Goal: Task Accomplishment & Management: Complete application form

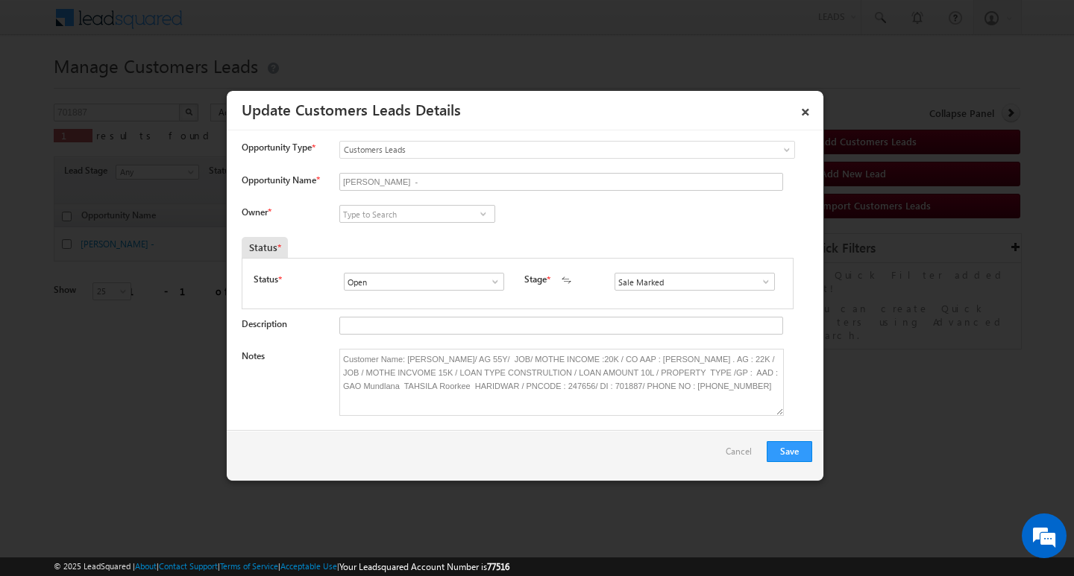
scroll to position [0, 48]
click at [441, 215] on input at bounding box center [417, 214] width 156 height 18
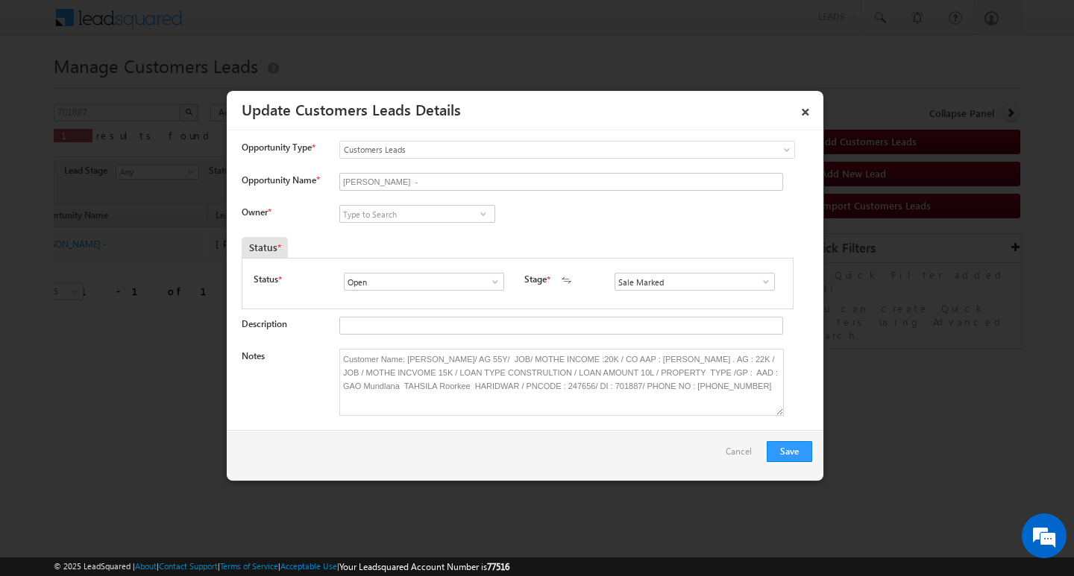
click at [441, 215] on input at bounding box center [417, 214] width 156 height 18
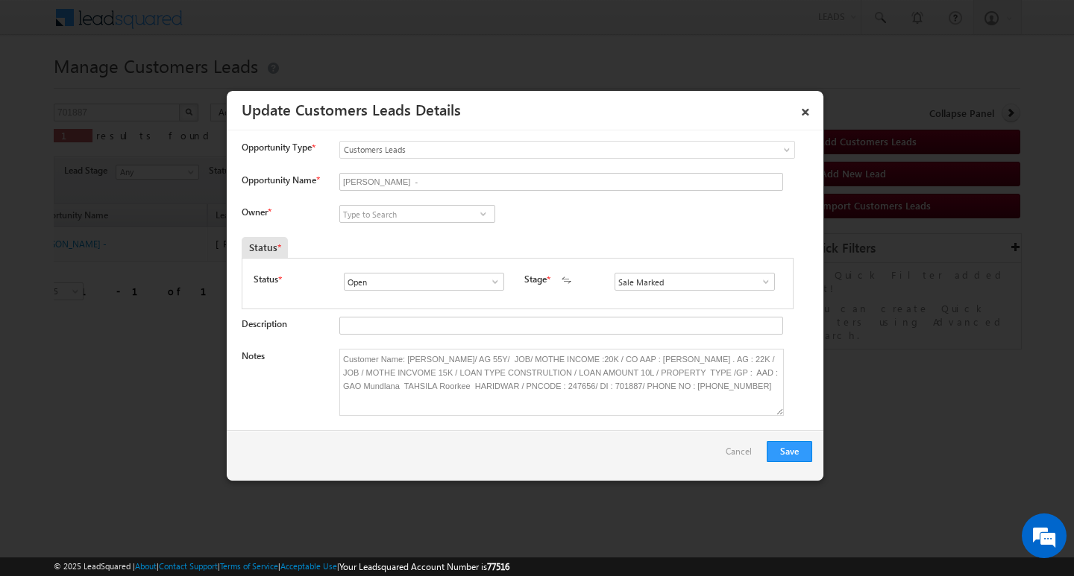
click at [441, 215] on input at bounding box center [417, 214] width 156 height 18
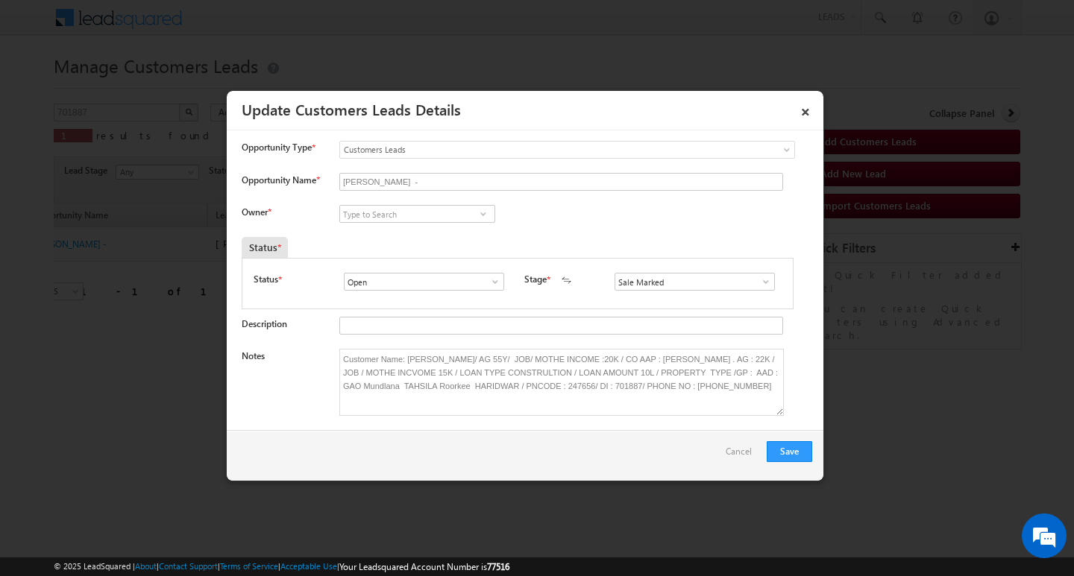
click at [441, 215] on input at bounding box center [417, 214] width 156 height 18
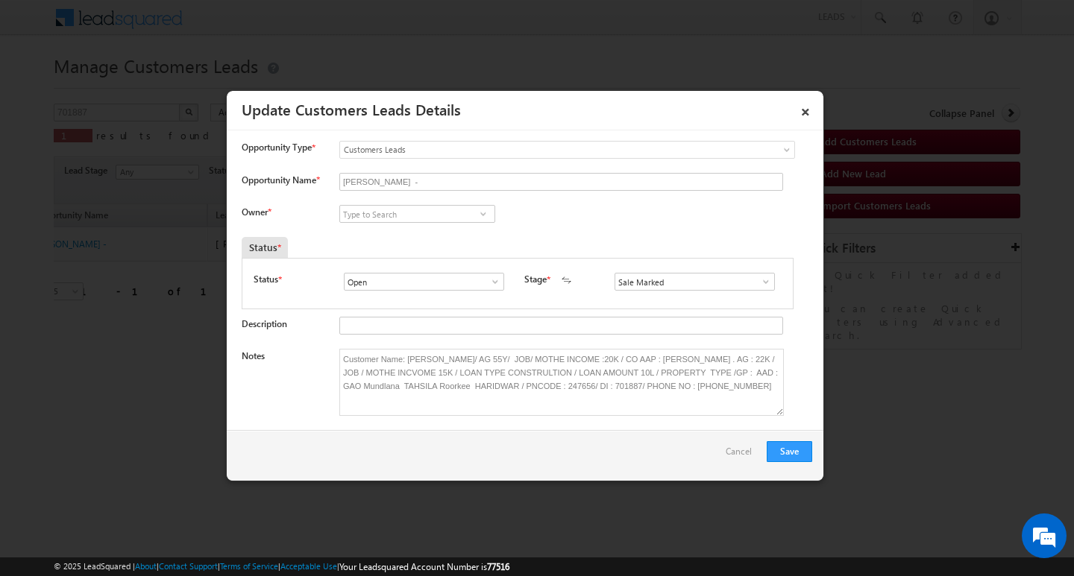
click at [441, 215] on input at bounding box center [417, 214] width 156 height 18
click at [812, 453] on button "Save" at bounding box center [789, 451] width 45 height 21
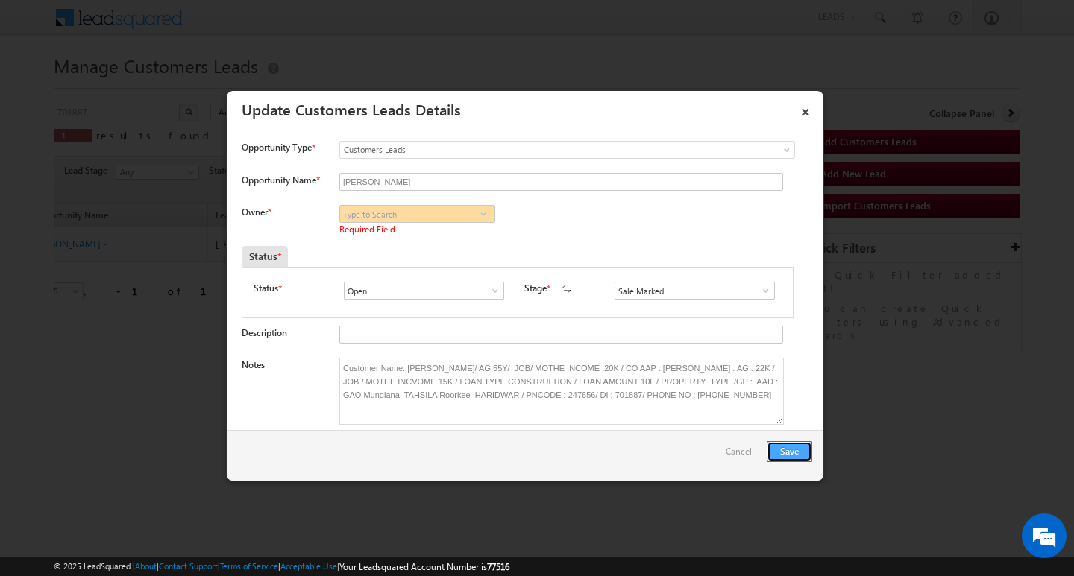
click at [812, 453] on button "Save" at bounding box center [789, 451] width 45 height 21
click at [799, 447] on button "Save" at bounding box center [789, 451] width 45 height 21
